Goal: Information Seeking & Learning: Check status

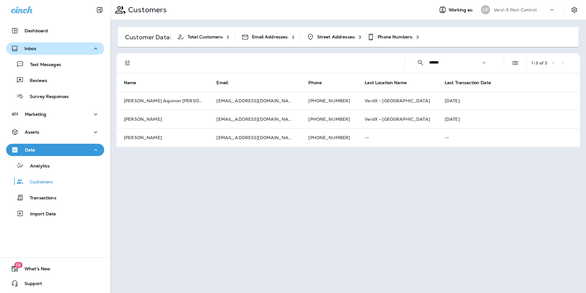
click at [41, 48] on div "Inbox" at bounding box center [55, 49] width 88 height 8
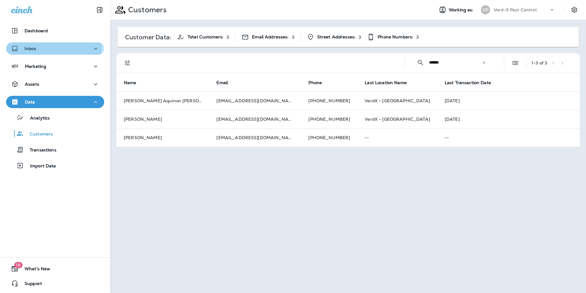
click at [33, 49] on p "Inbox" at bounding box center [31, 48] width 12 height 5
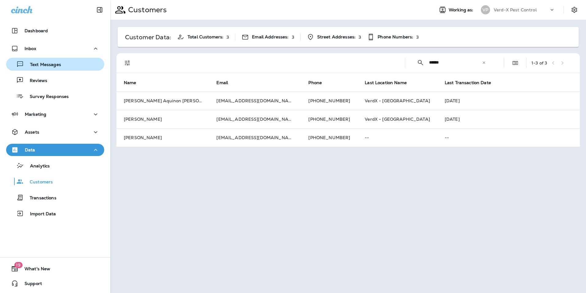
click at [41, 64] on p "Text Messages" at bounding box center [42, 65] width 37 height 6
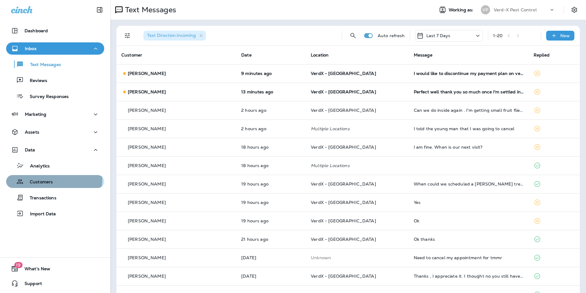
click at [50, 179] on p "Customers" at bounding box center [38, 182] width 29 height 6
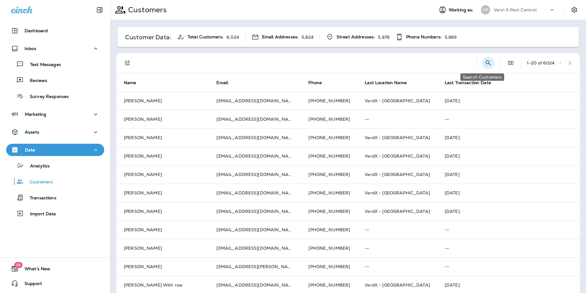
click at [486, 61] on icon "Search Customers" at bounding box center [488, 62] width 5 height 5
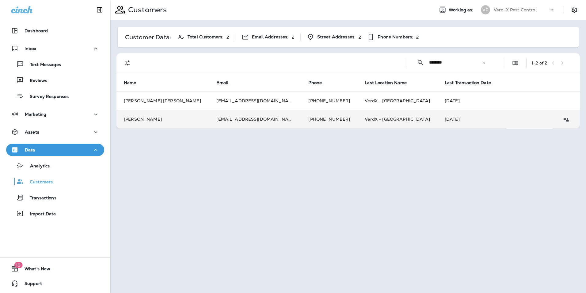
type input "********"
click at [230, 119] on td "[EMAIL_ADDRESS][DOMAIN_NAME]" at bounding box center [255, 119] width 92 height 18
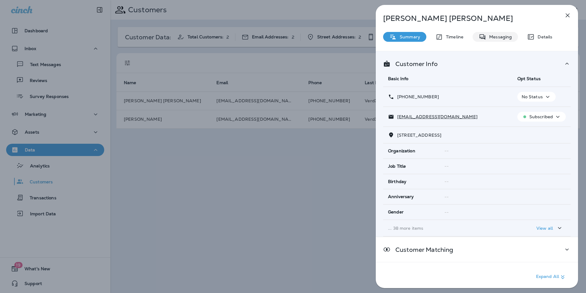
click at [501, 38] on p "Messaging" at bounding box center [499, 36] width 26 height 5
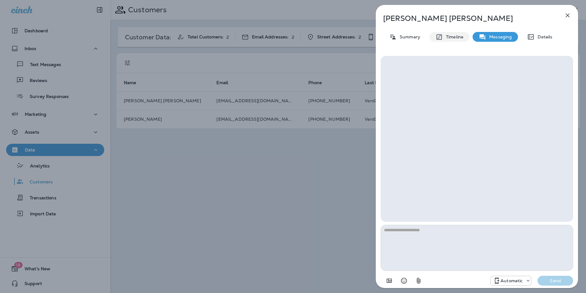
click at [454, 40] on div "Timeline" at bounding box center [450, 37] width 40 height 10
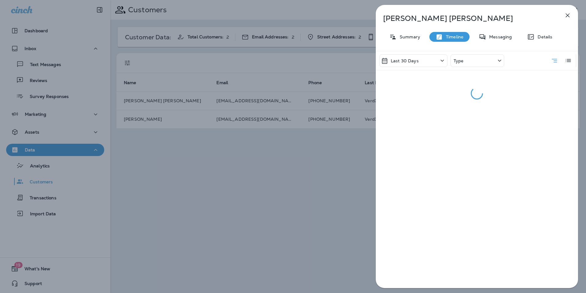
click at [478, 64] on div "Type" at bounding box center [478, 60] width 54 height 13
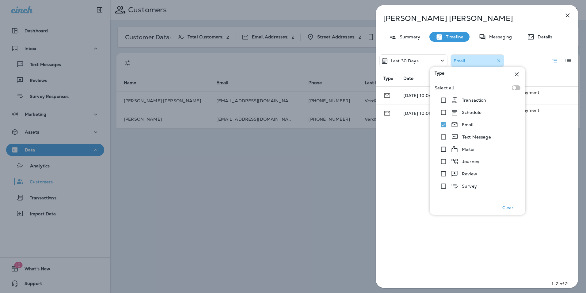
click at [521, 75] on div "Type" at bounding box center [478, 74] width 96 height 15
click at [516, 74] on icon at bounding box center [516, 74] width 7 height 7
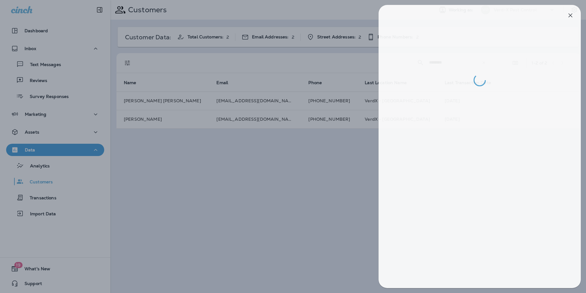
click at [177, 180] on div at bounding box center [296, 146] width 586 height 293
